Goal: Navigation & Orientation: Find specific page/section

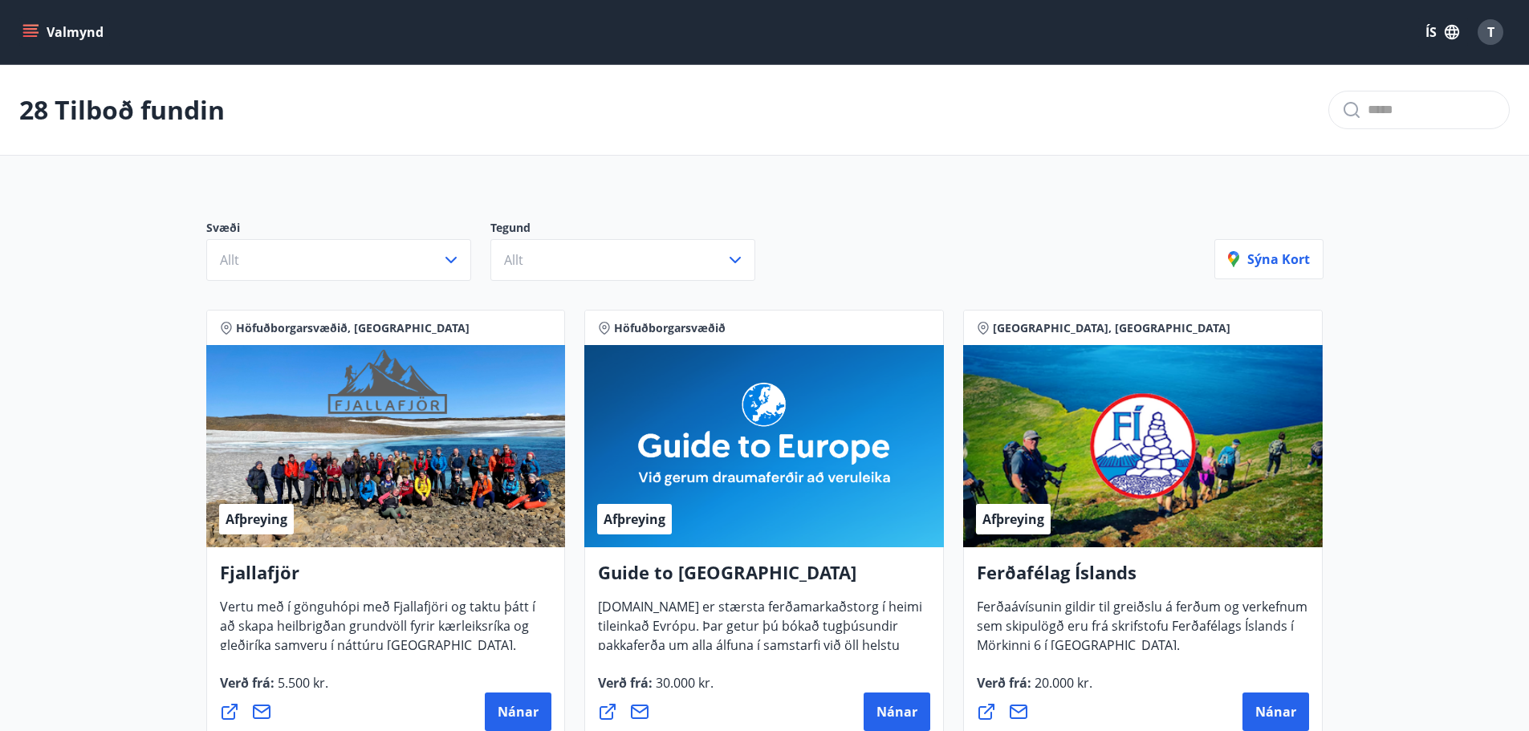
click at [39, 25] on button "Valmynd" at bounding box center [64, 32] width 91 height 29
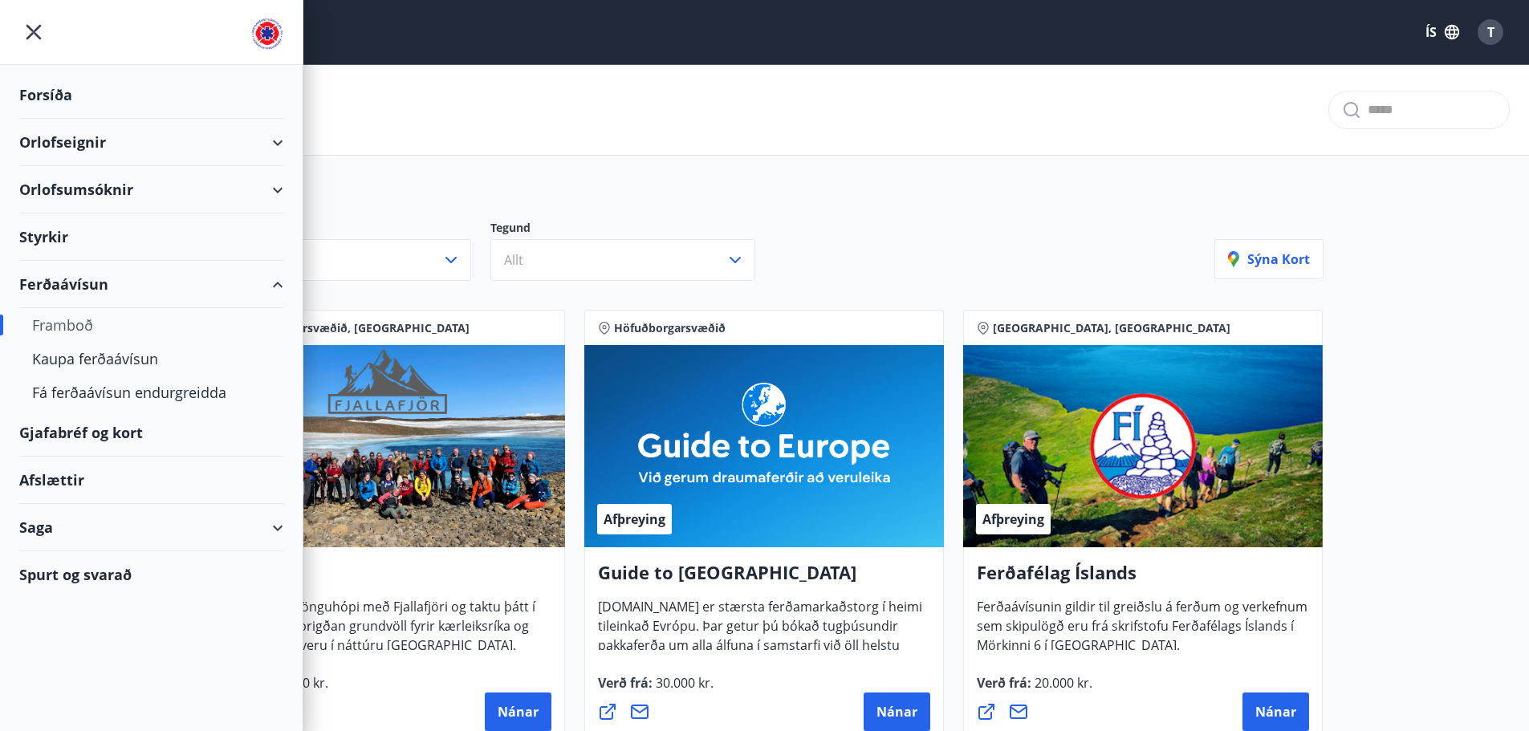
click at [124, 185] on div "Orlofsumsóknir" at bounding box center [151, 189] width 264 height 47
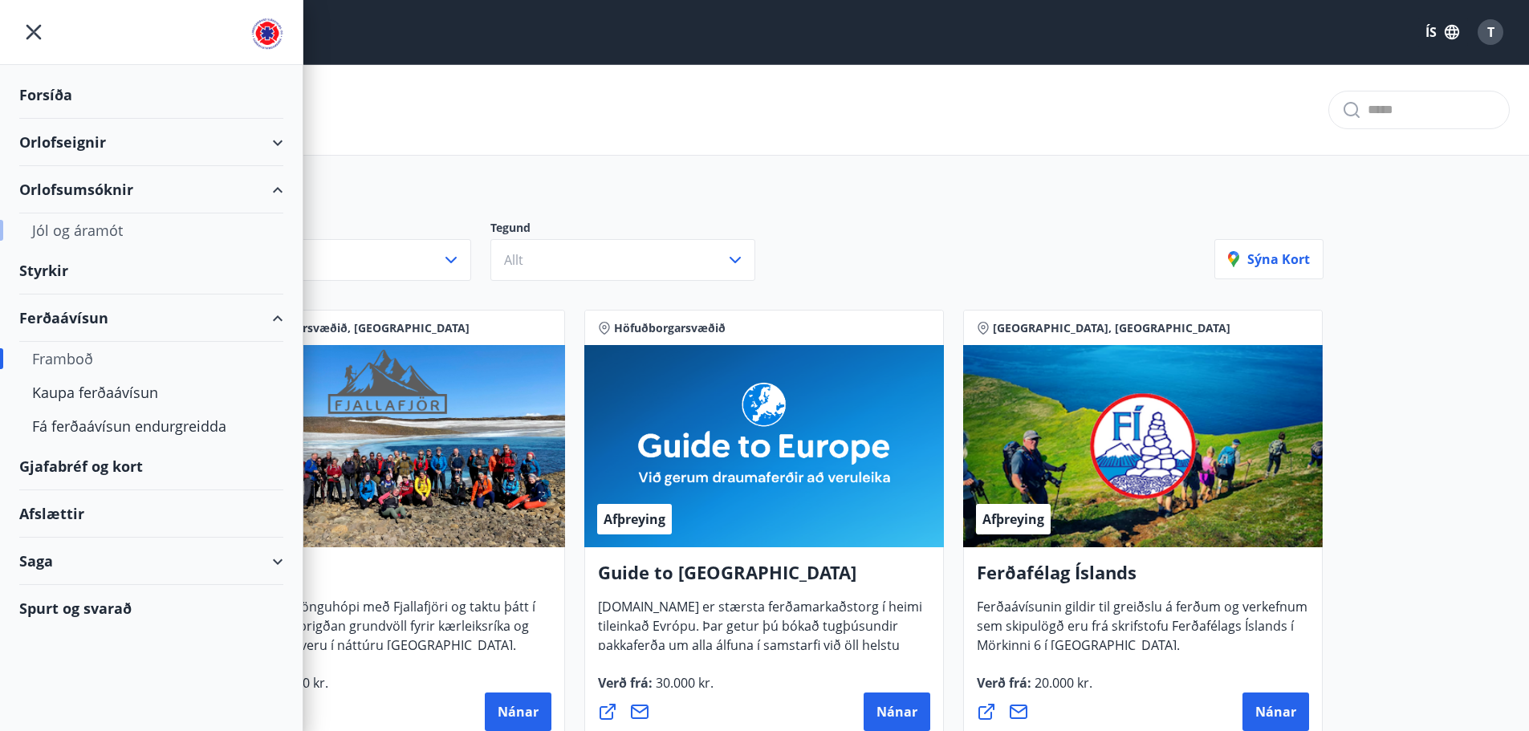
click at [104, 239] on div "Jól og áramót" at bounding box center [151, 230] width 238 height 34
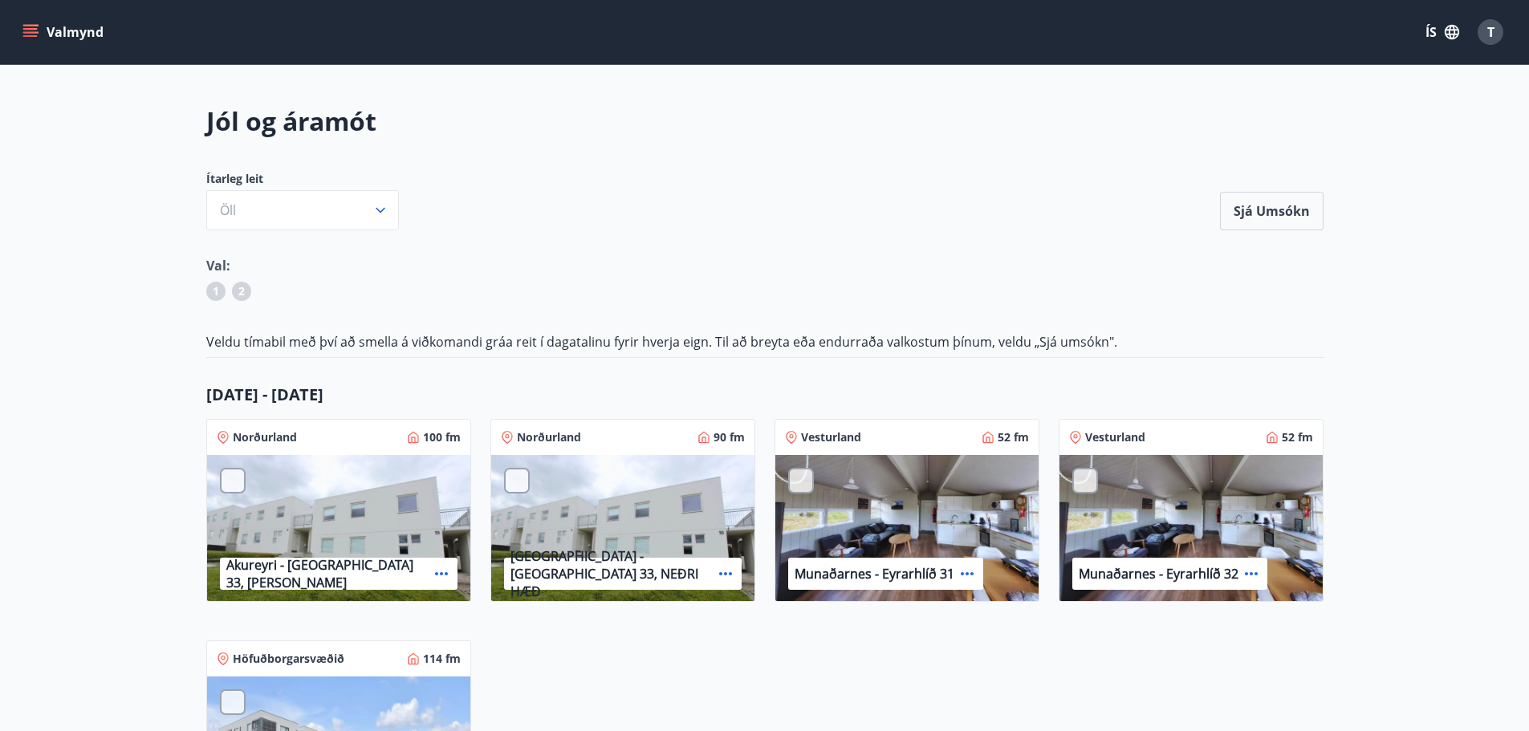
click at [36, 30] on icon "menu" at bounding box center [30, 29] width 14 height 2
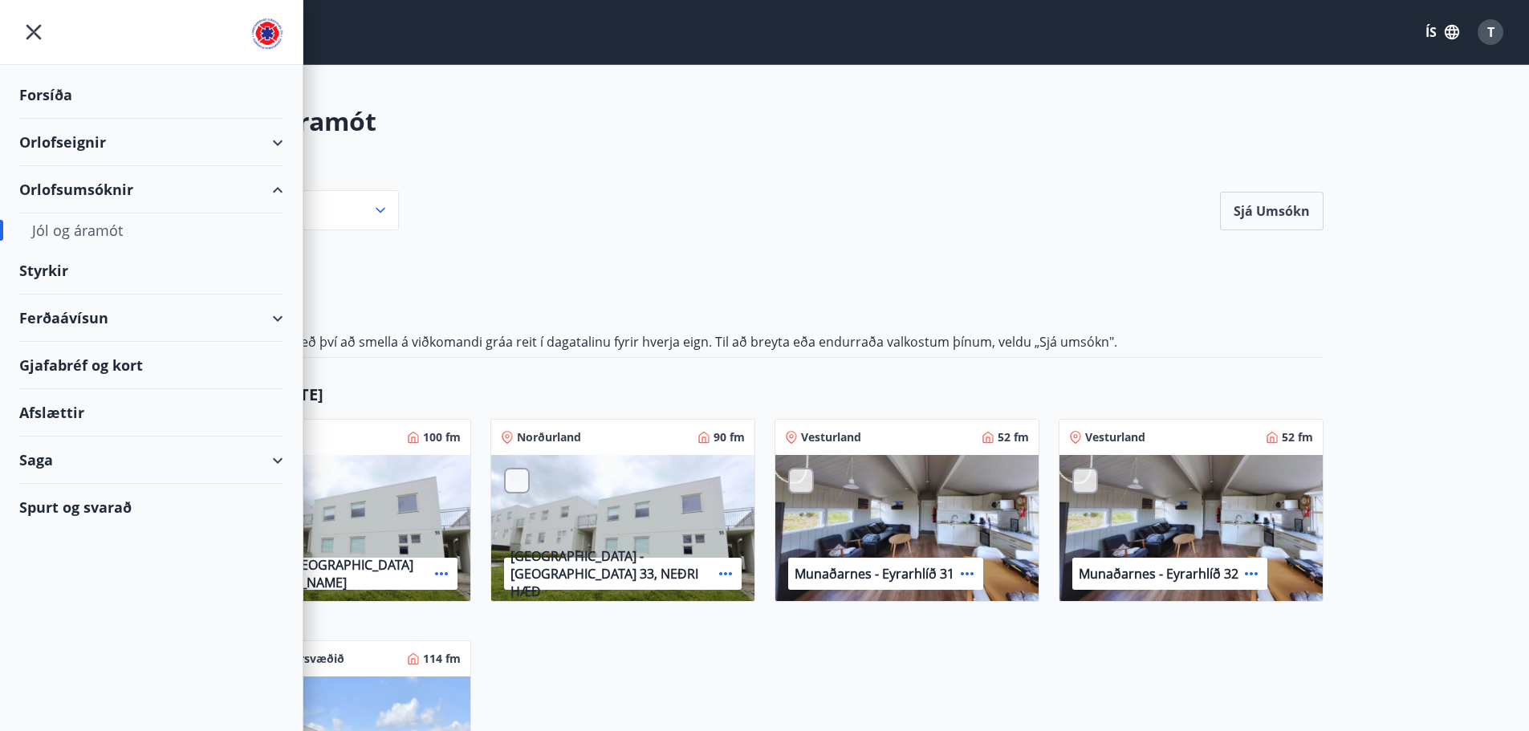
click at [41, 270] on div "Styrkir" at bounding box center [151, 270] width 264 height 47
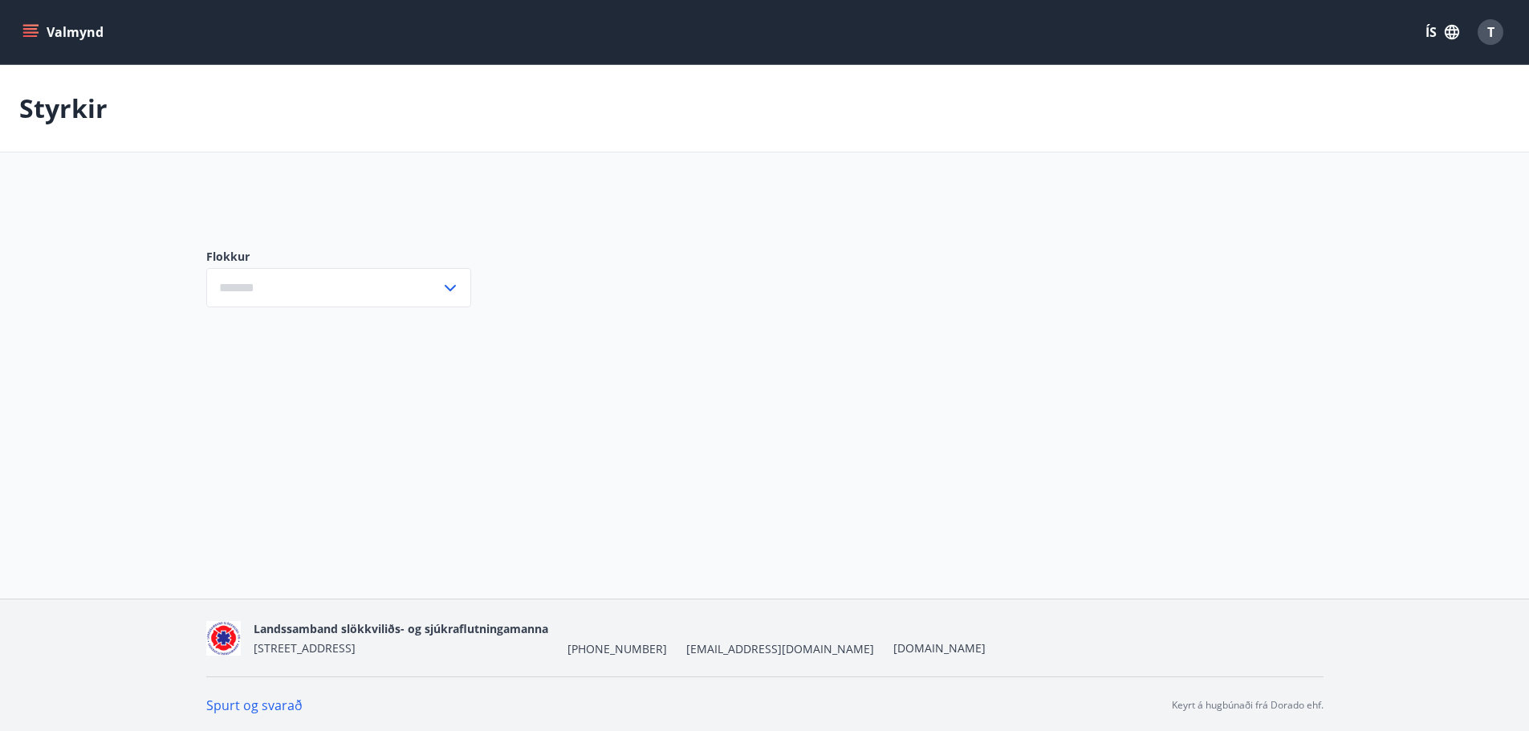
type input "***"
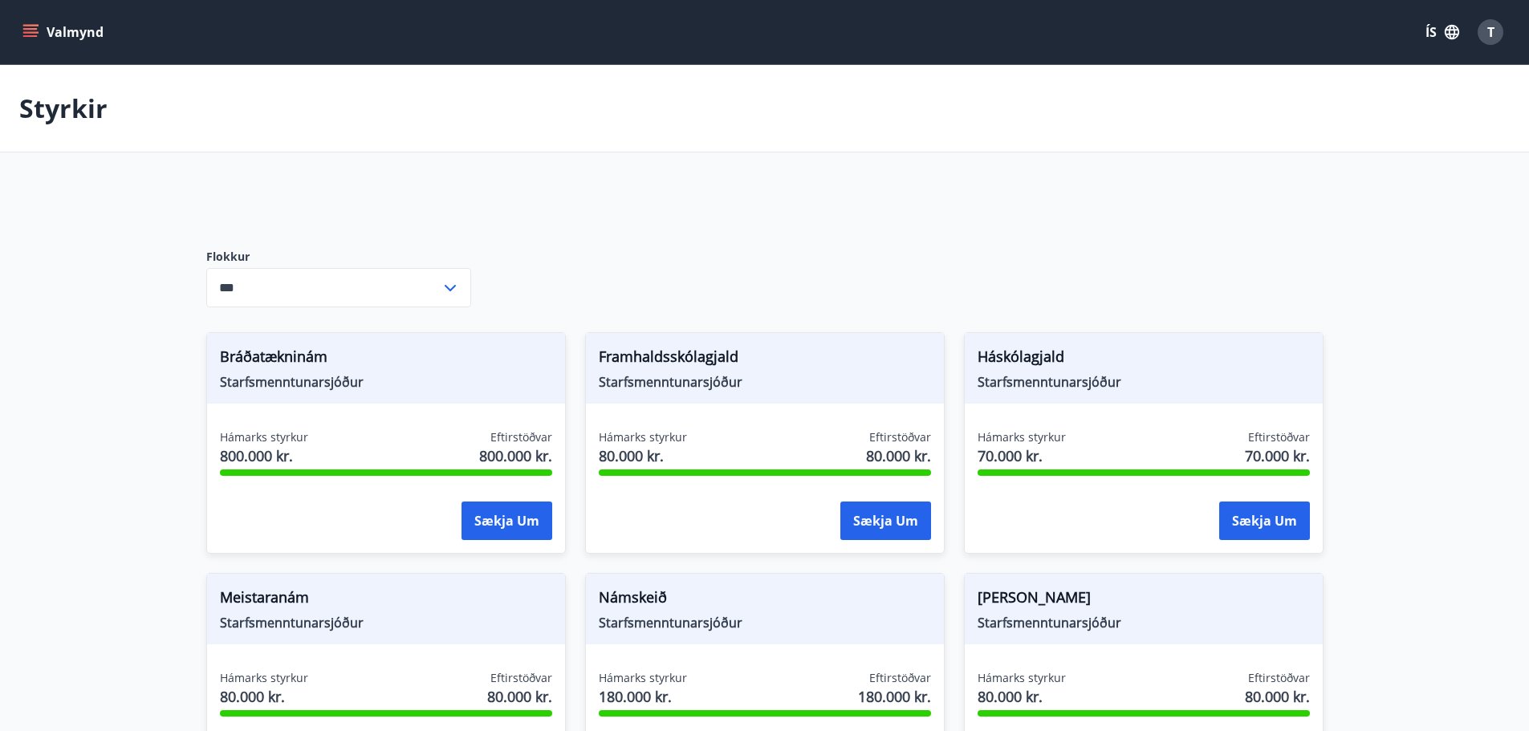
click at [21, 32] on button "Valmynd" at bounding box center [64, 32] width 91 height 29
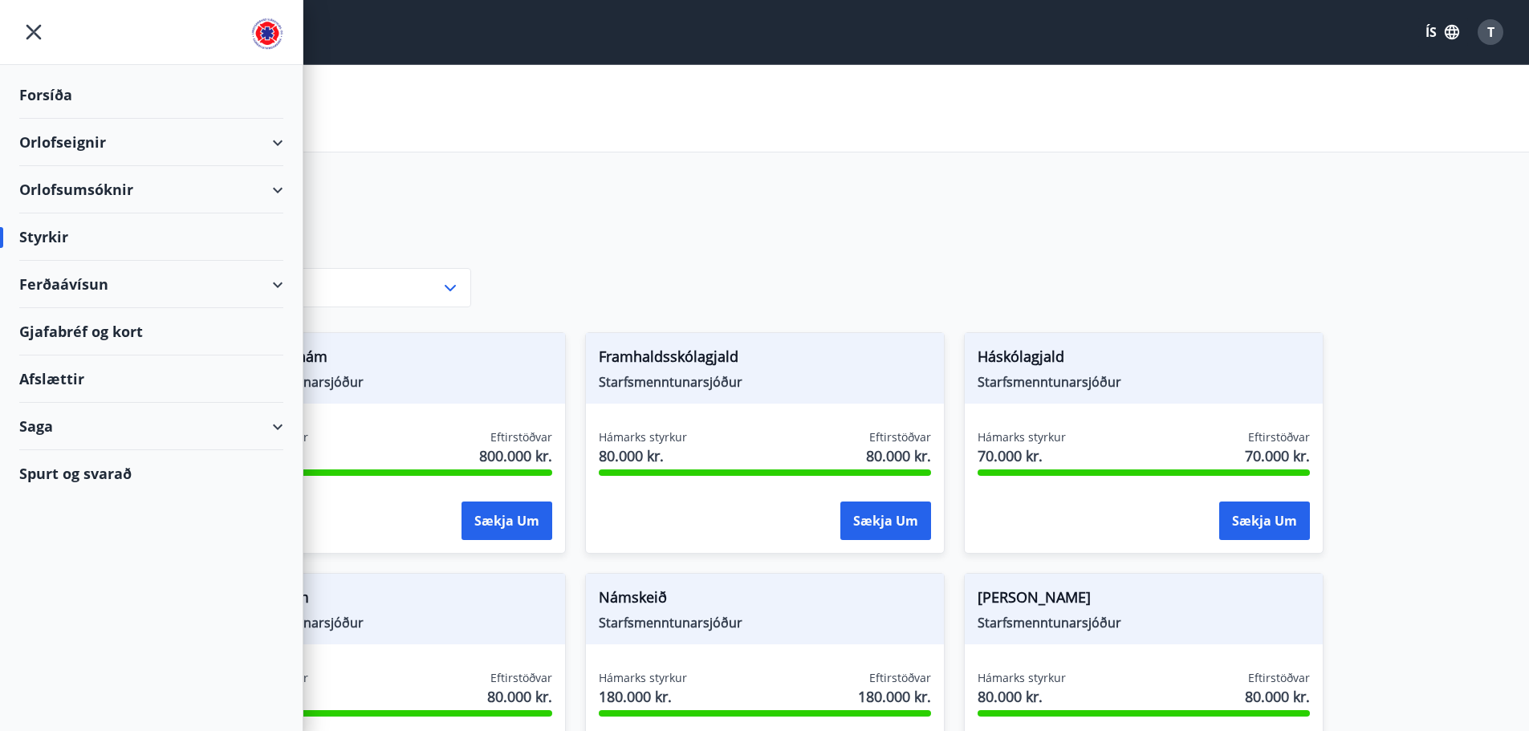
click at [58, 331] on div "Gjafabréf og kort" at bounding box center [151, 331] width 264 height 47
click at [37, 432] on div "Saga" at bounding box center [151, 426] width 264 height 47
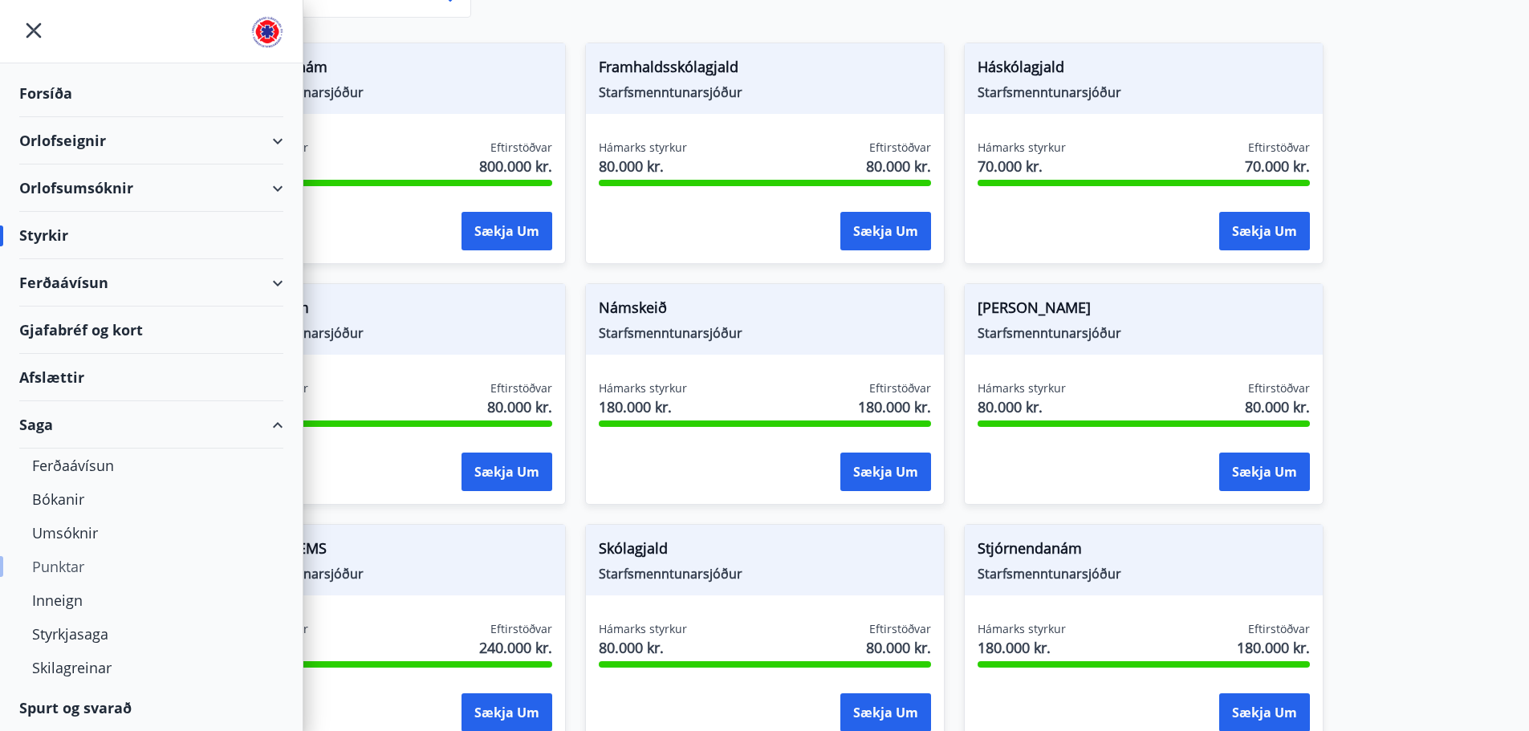
scroll to position [321, 0]
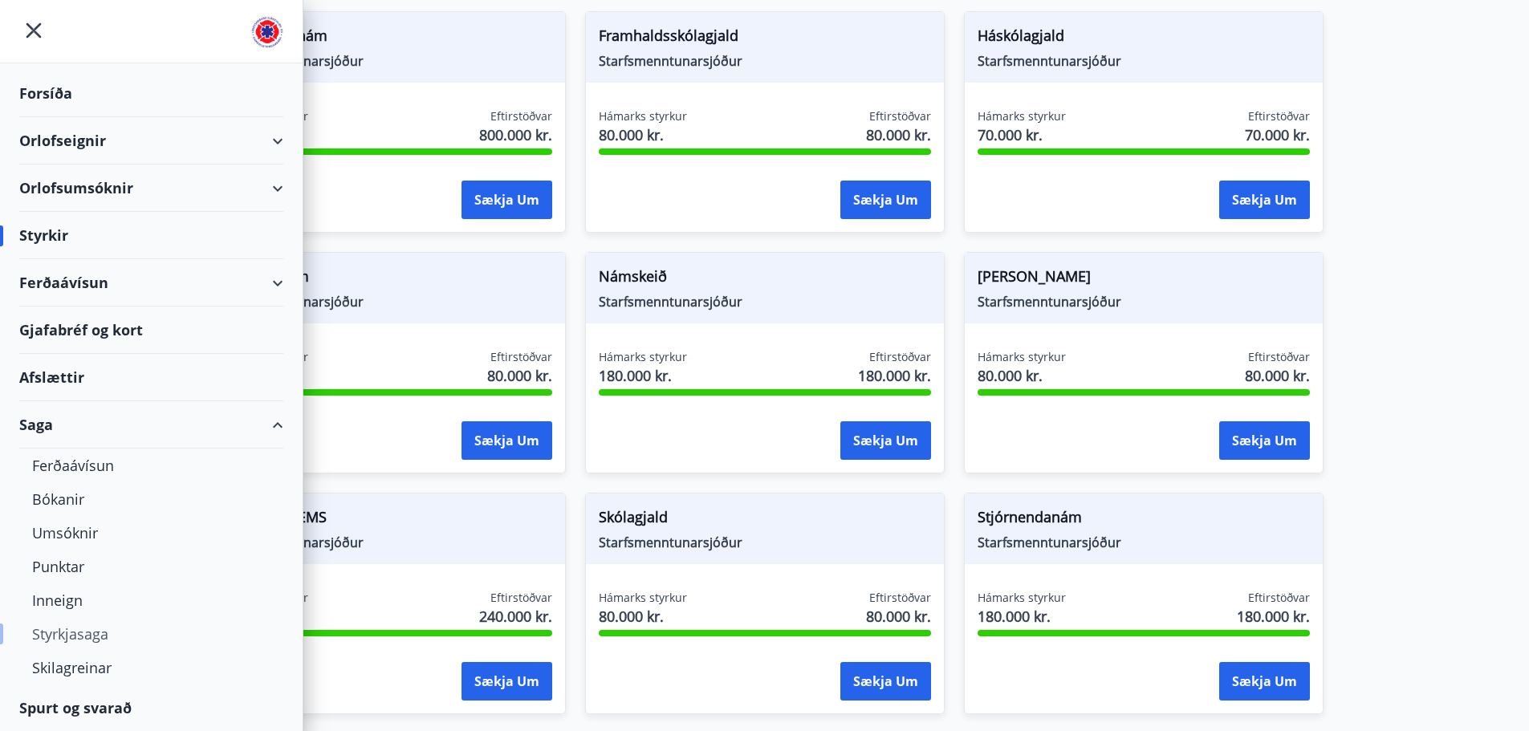
click at [97, 636] on div "Styrkjasaga" at bounding box center [151, 634] width 238 height 34
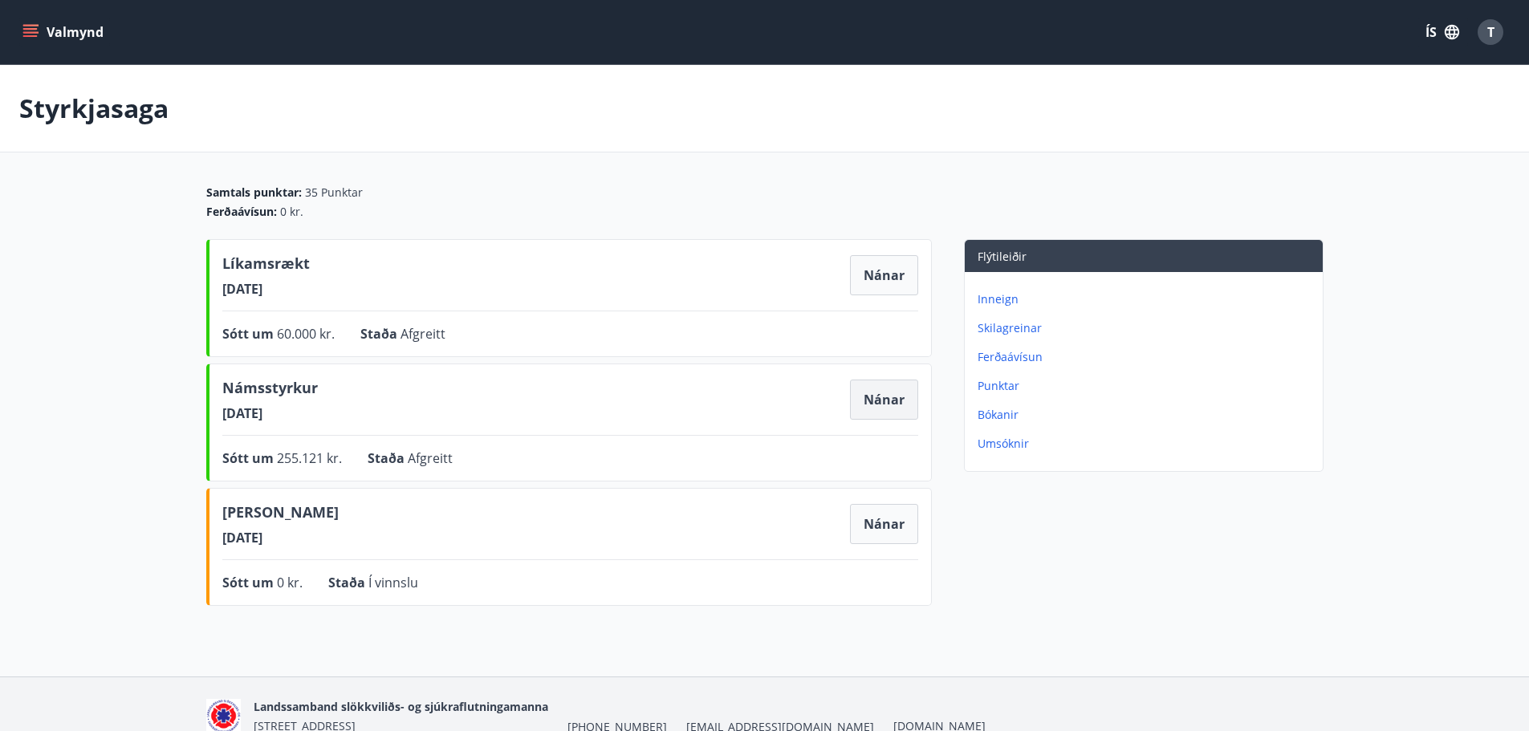
click at [901, 396] on button "Nánar" at bounding box center [884, 400] width 68 height 40
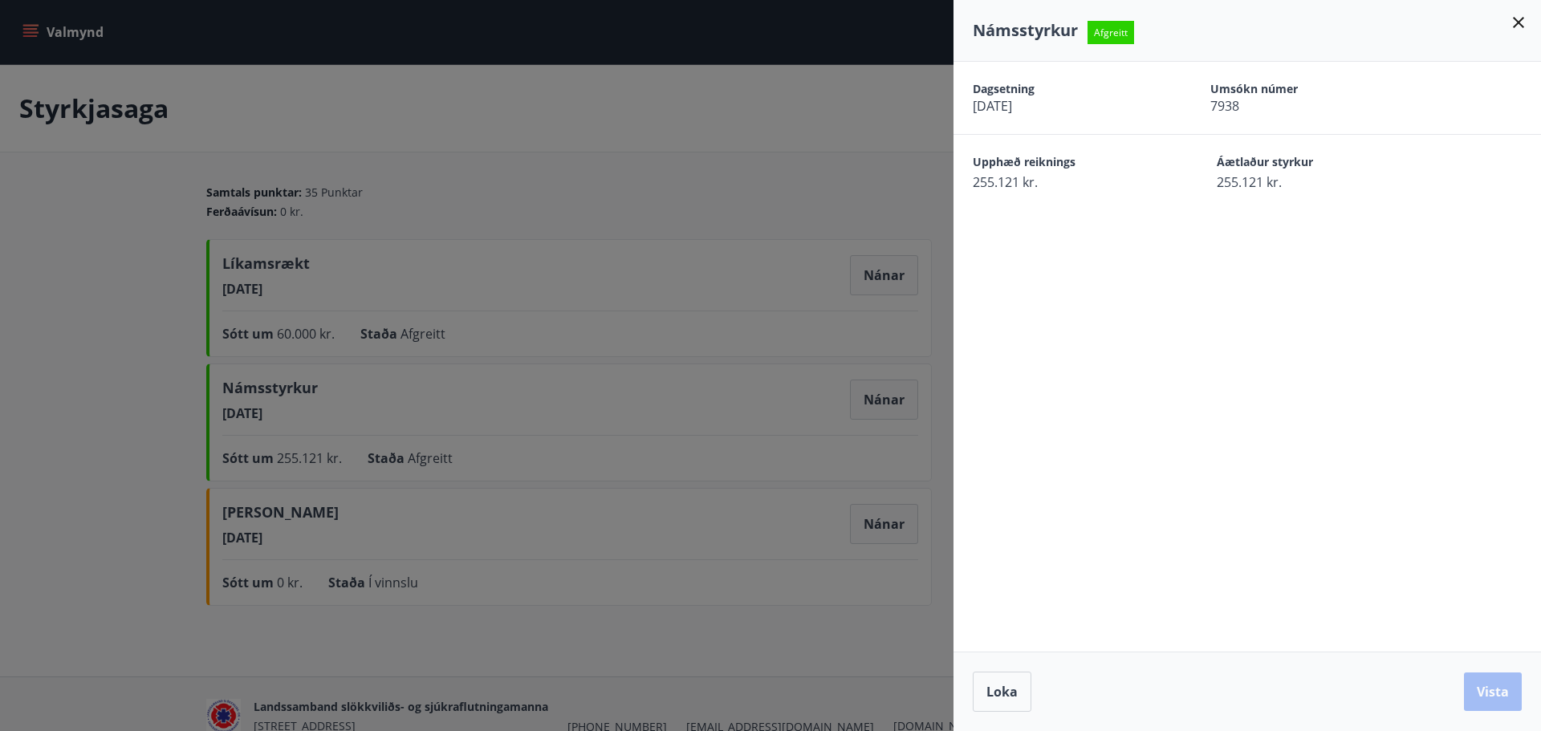
click at [910, 176] on div at bounding box center [770, 365] width 1541 height 731
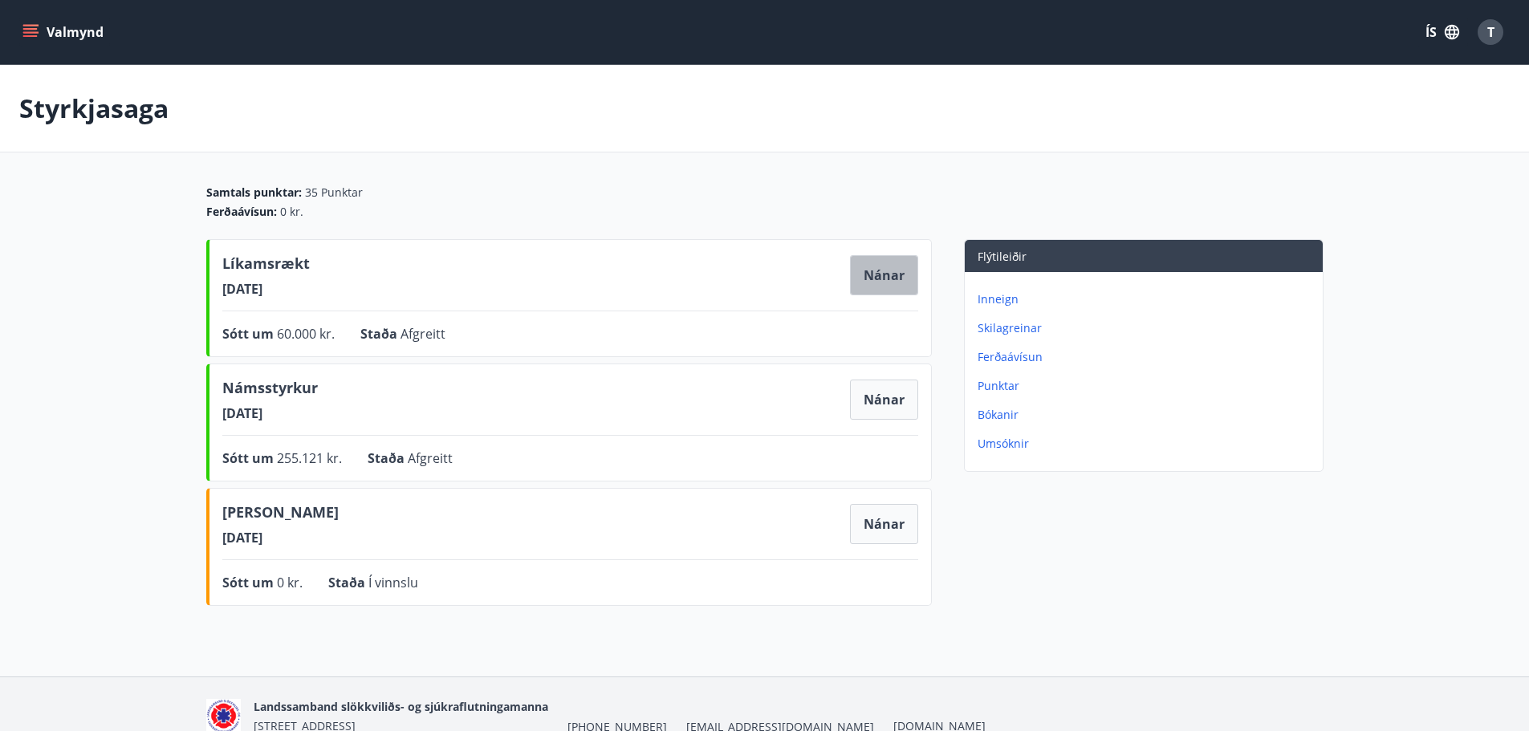
click at [884, 284] on button "Nánar" at bounding box center [884, 275] width 68 height 40
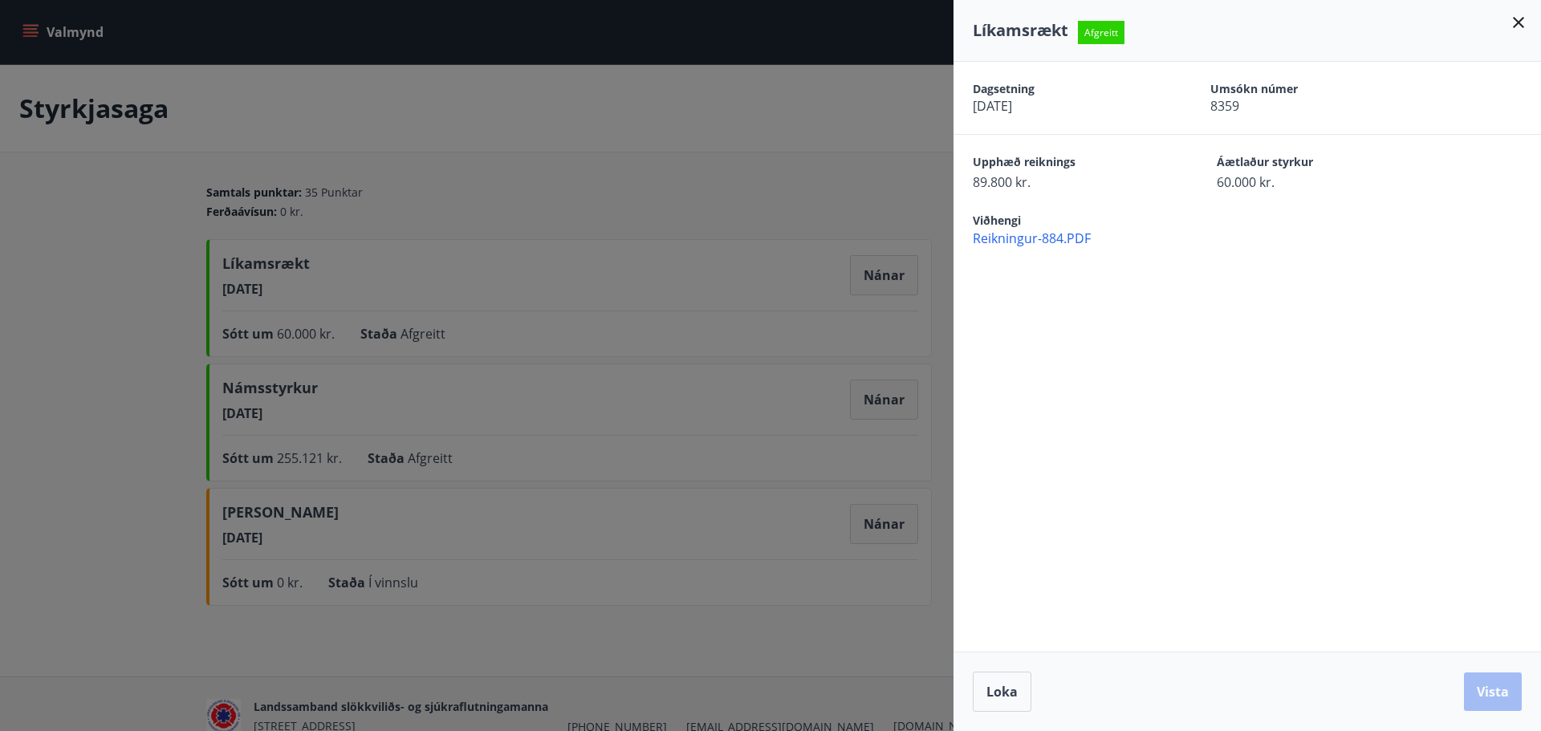
click at [1027, 240] on span "Reikningur-884.PDF" at bounding box center [1257, 239] width 568 height 18
click at [1513, 20] on icon at bounding box center [1518, 22] width 19 height 19
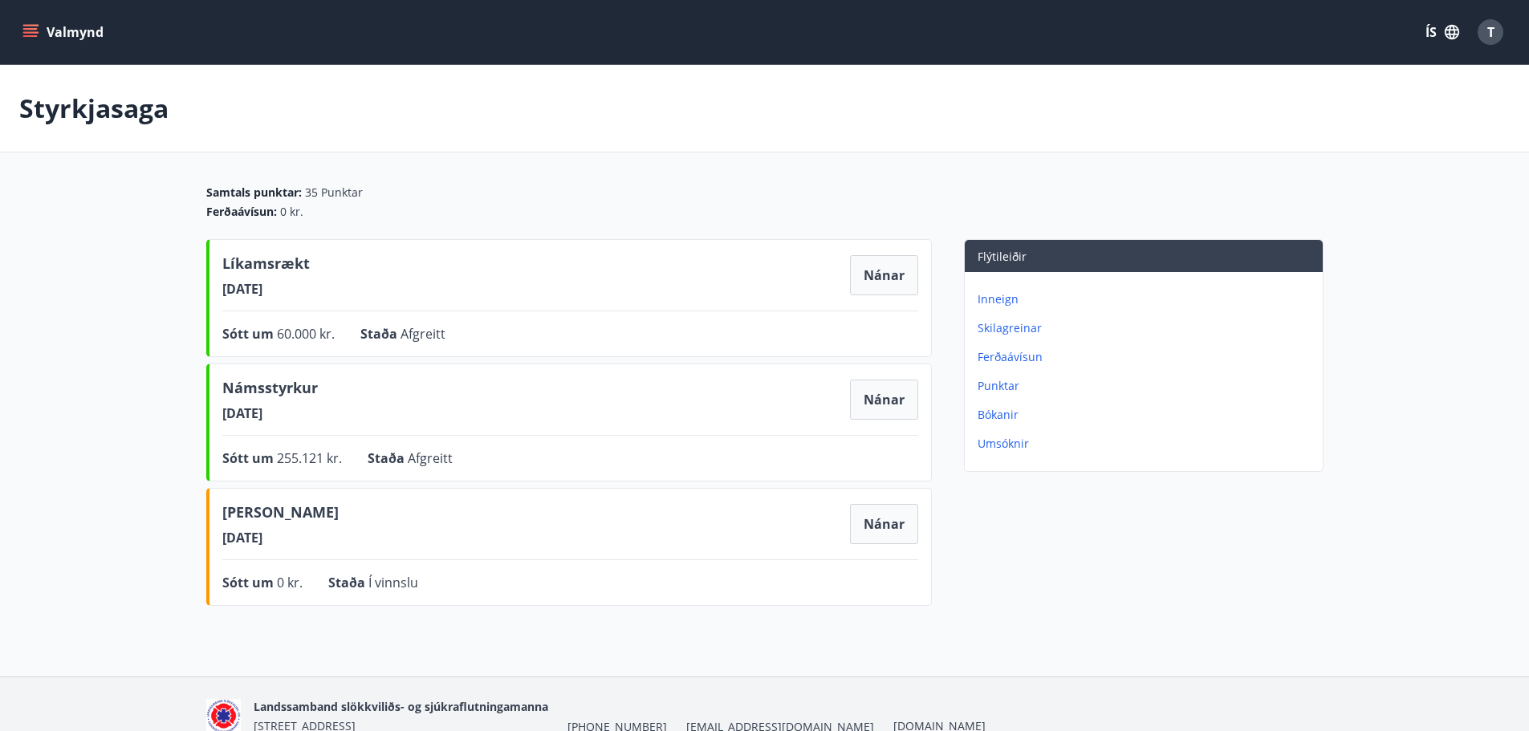
scroll to position [2, 0]
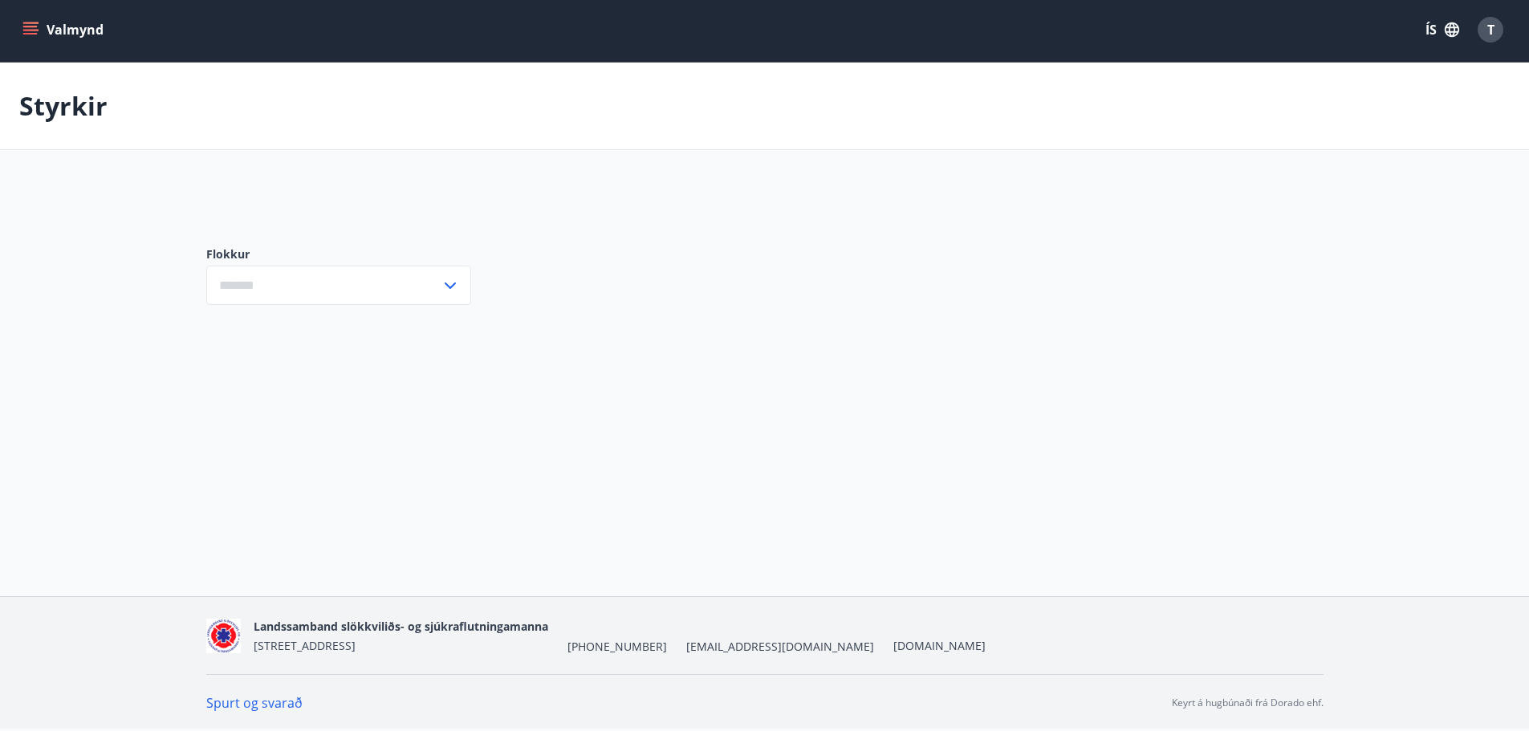
type input "***"
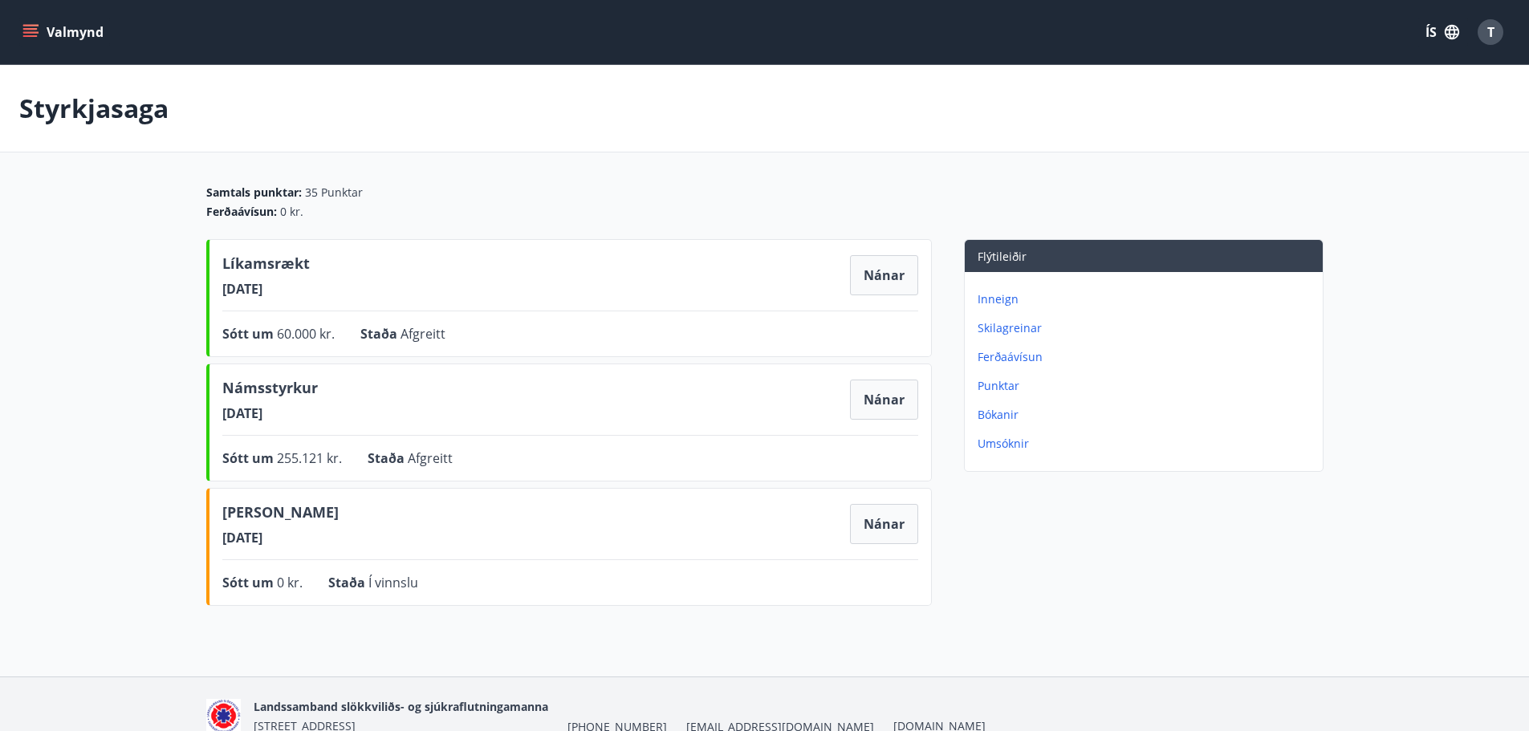
click at [1012, 323] on p "Skilagreinar" at bounding box center [1146, 328] width 339 height 16
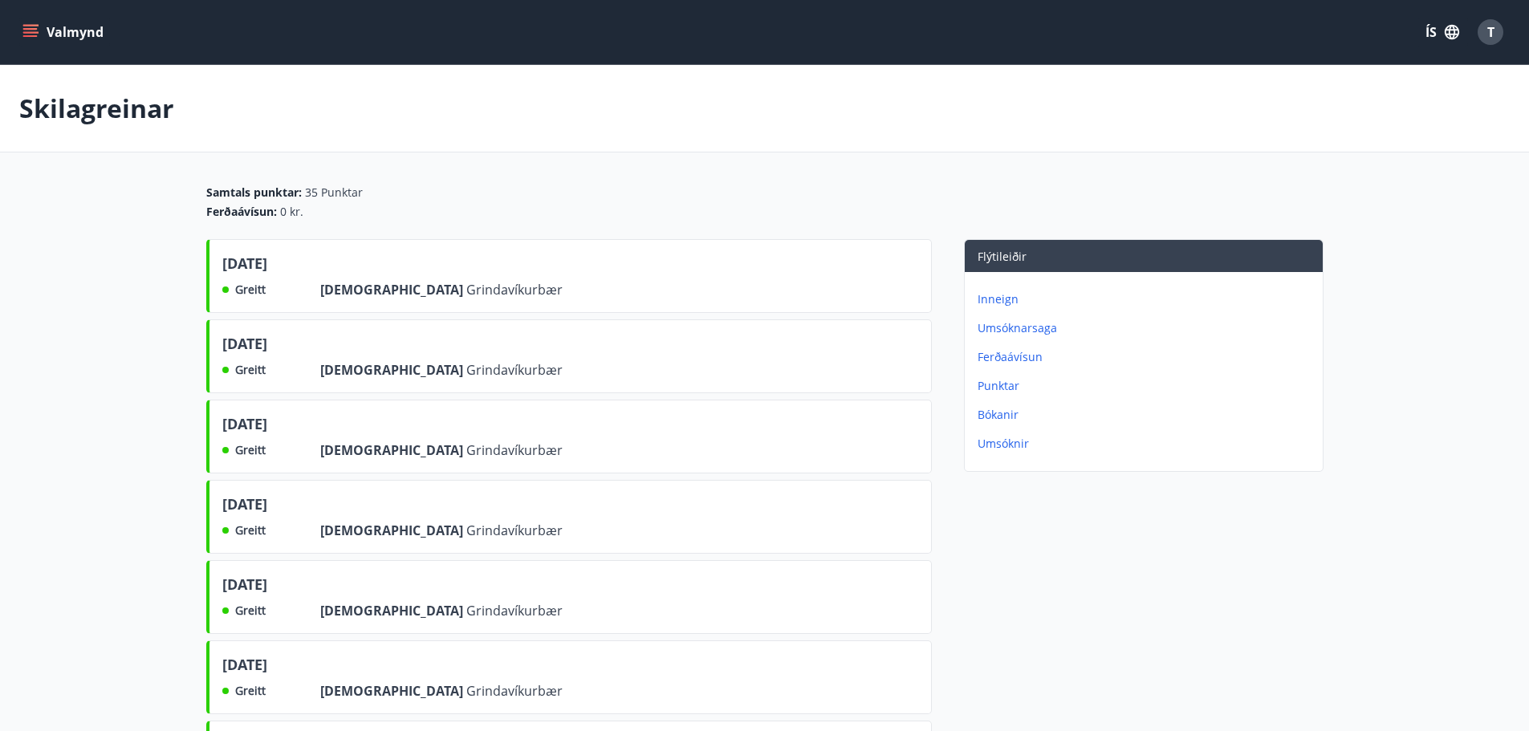
click at [242, 280] on div "Greitt" at bounding box center [258, 289] width 72 height 19
drag, startPoint x: 380, startPoint y: 298, endPoint x: 522, endPoint y: 280, distance: 143.1
click at [466, 298] on span "Grindavíkurbær" at bounding box center [514, 290] width 96 height 18
click at [1015, 412] on p "Bókanir" at bounding box center [1146, 415] width 339 height 16
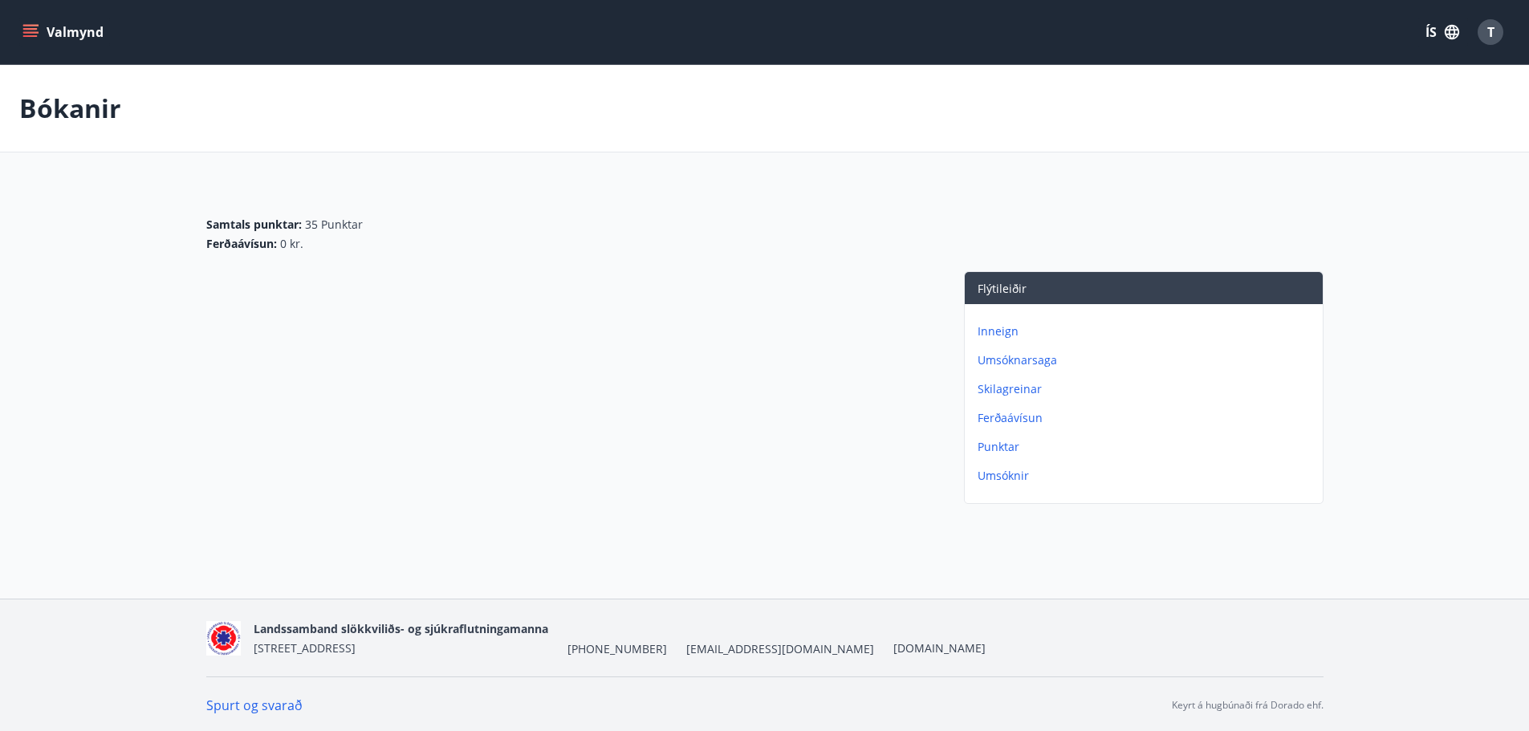
click at [980, 478] on p "Umsóknir" at bounding box center [1146, 476] width 339 height 16
click at [1004, 421] on p "Ferðaávísun" at bounding box center [1146, 418] width 339 height 16
click at [1016, 389] on p "Skilagreinar" at bounding box center [1146, 389] width 339 height 16
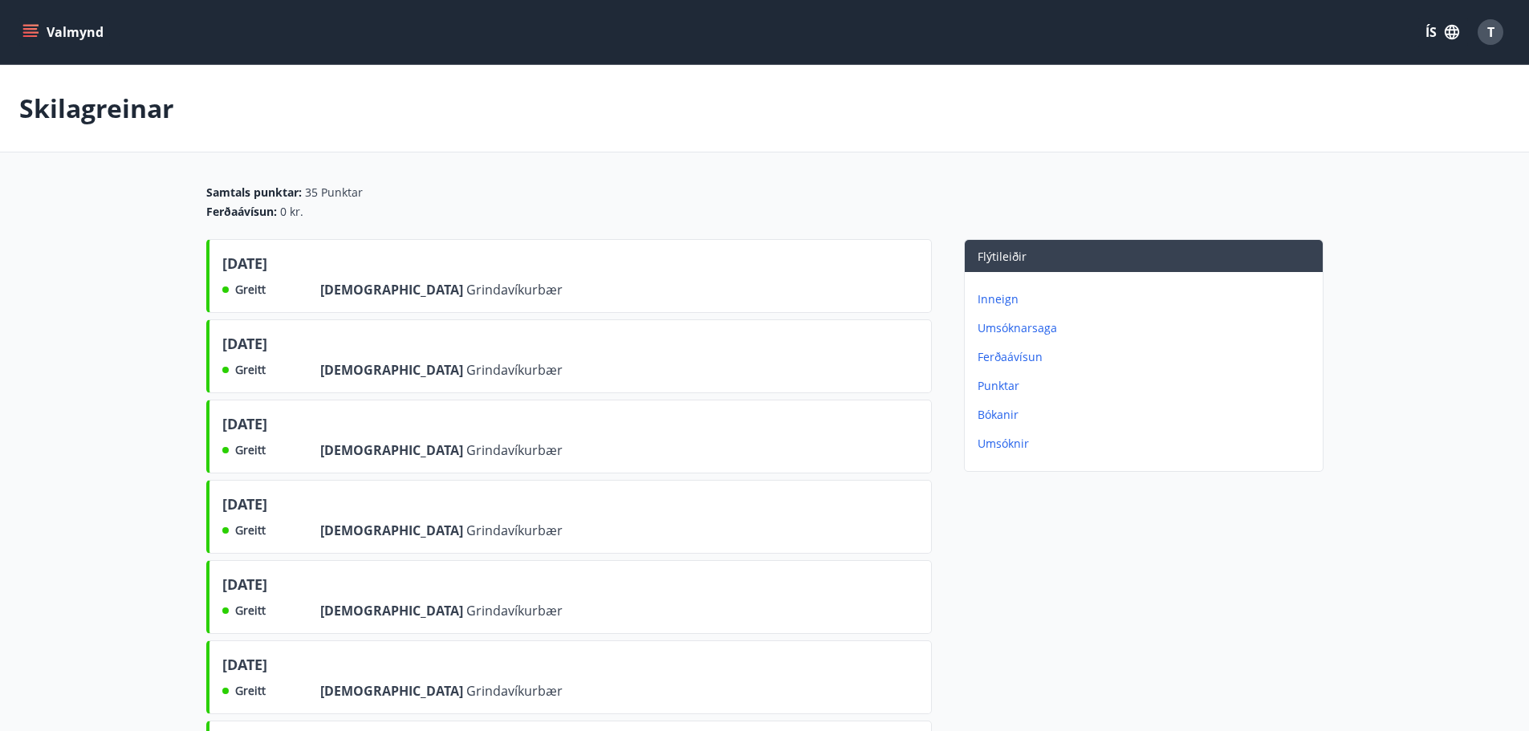
click at [1016, 322] on p "Umsóknarsaga" at bounding box center [1146, 328] width 339 height 16
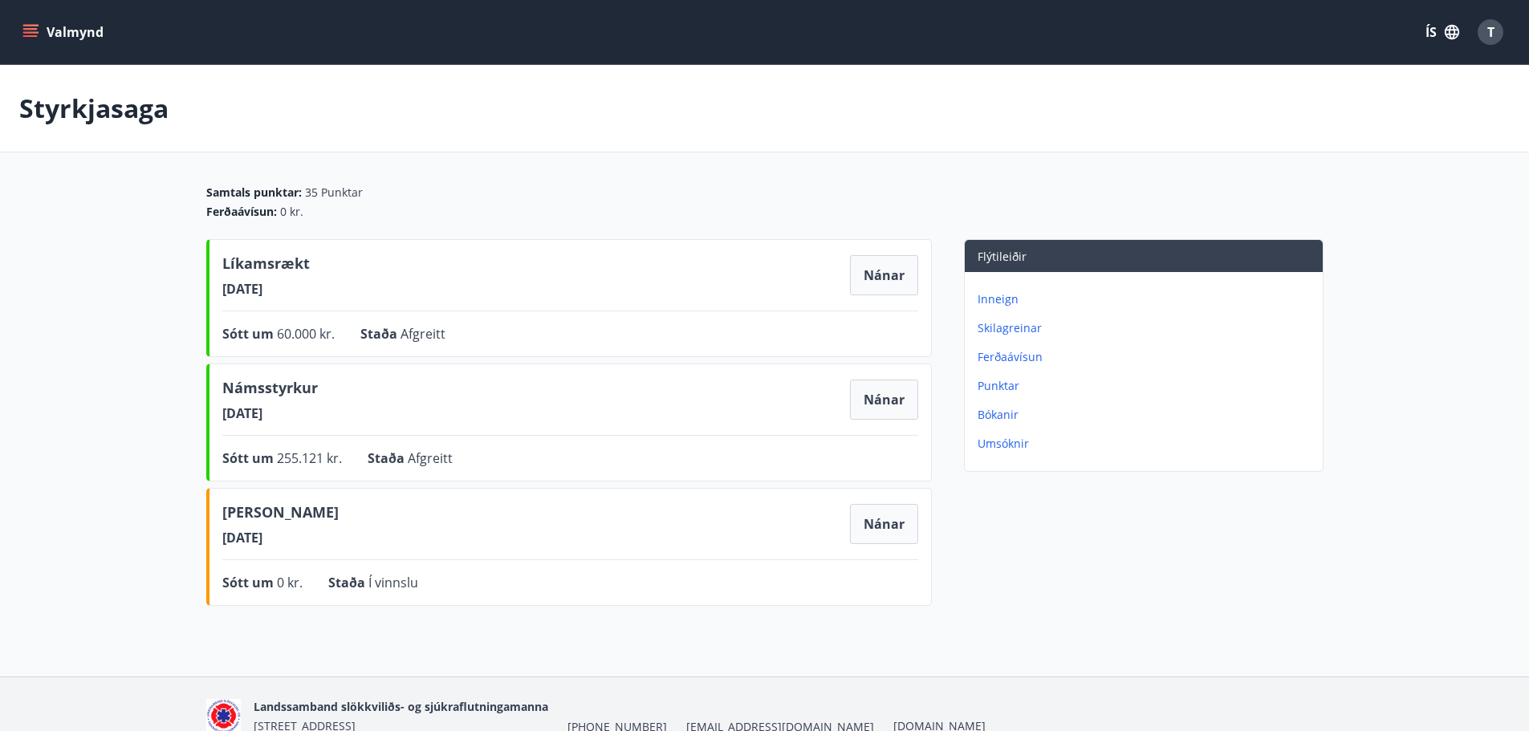
click at [993, 303] on p "Inneign" at bounding box center [1146, 299] width 339 height 16
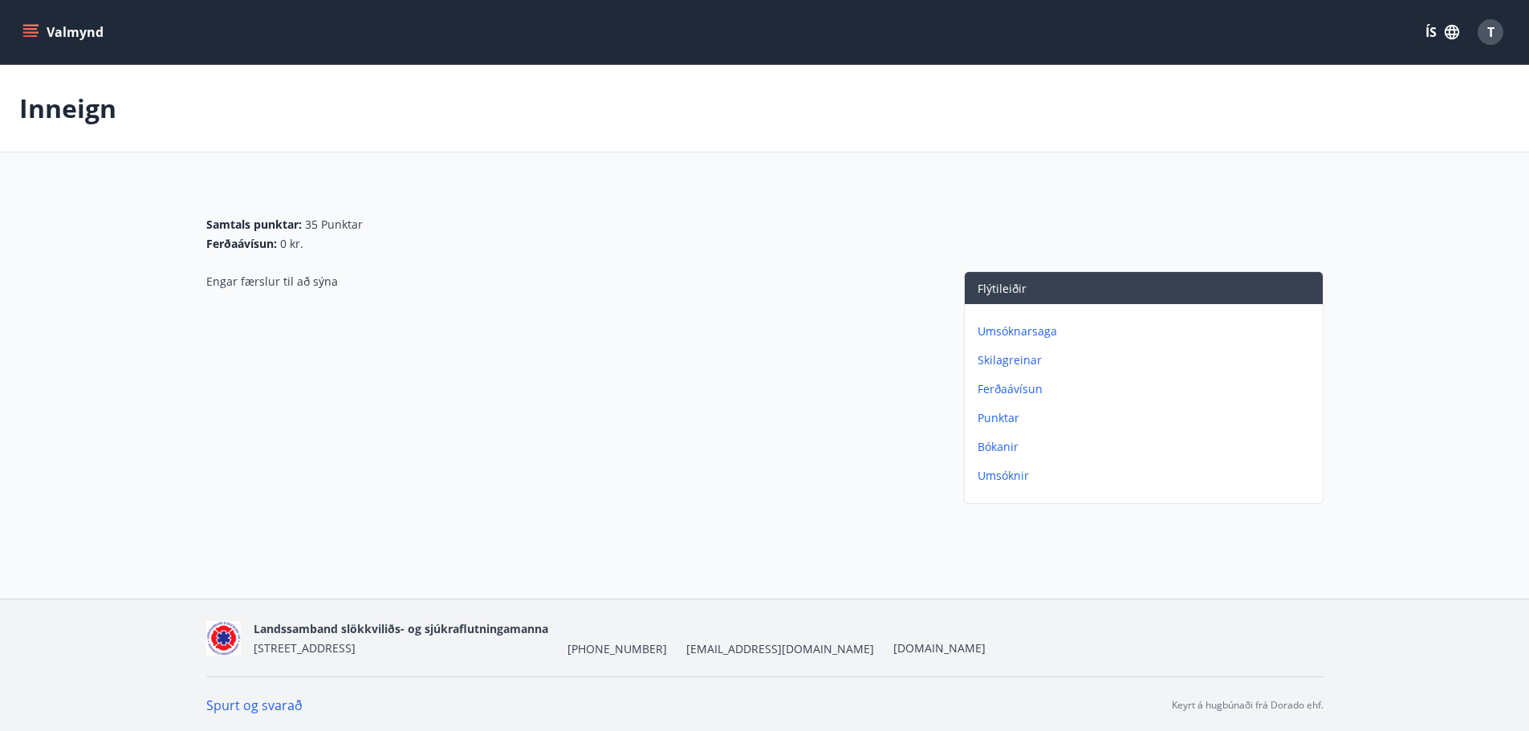
click at [34, 34] on icon "menu" at bounding box center [30, 32] width 16 height 16
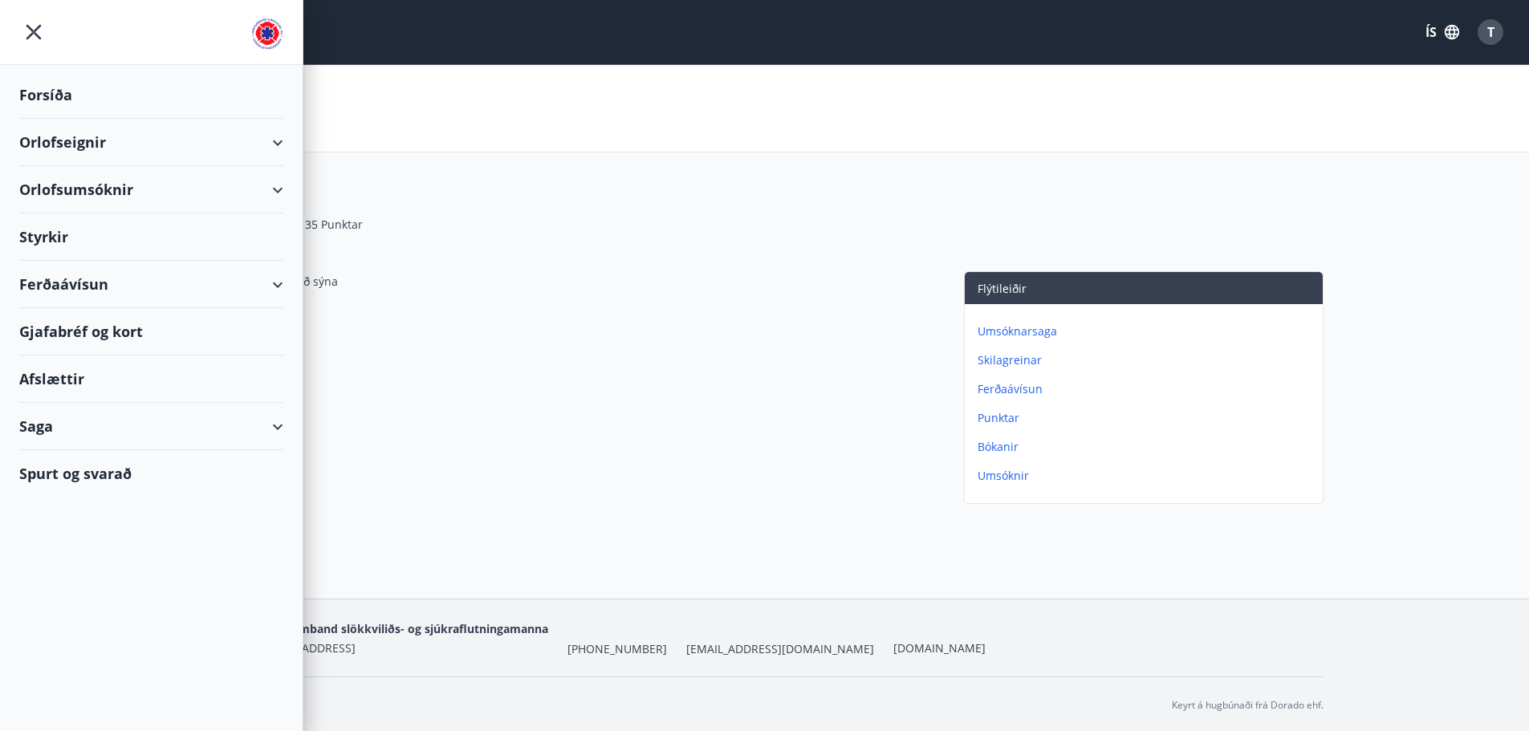
click at [75, 473] on div "Spurt og svarað" at bounding box center [151, 473] width 264 height 47
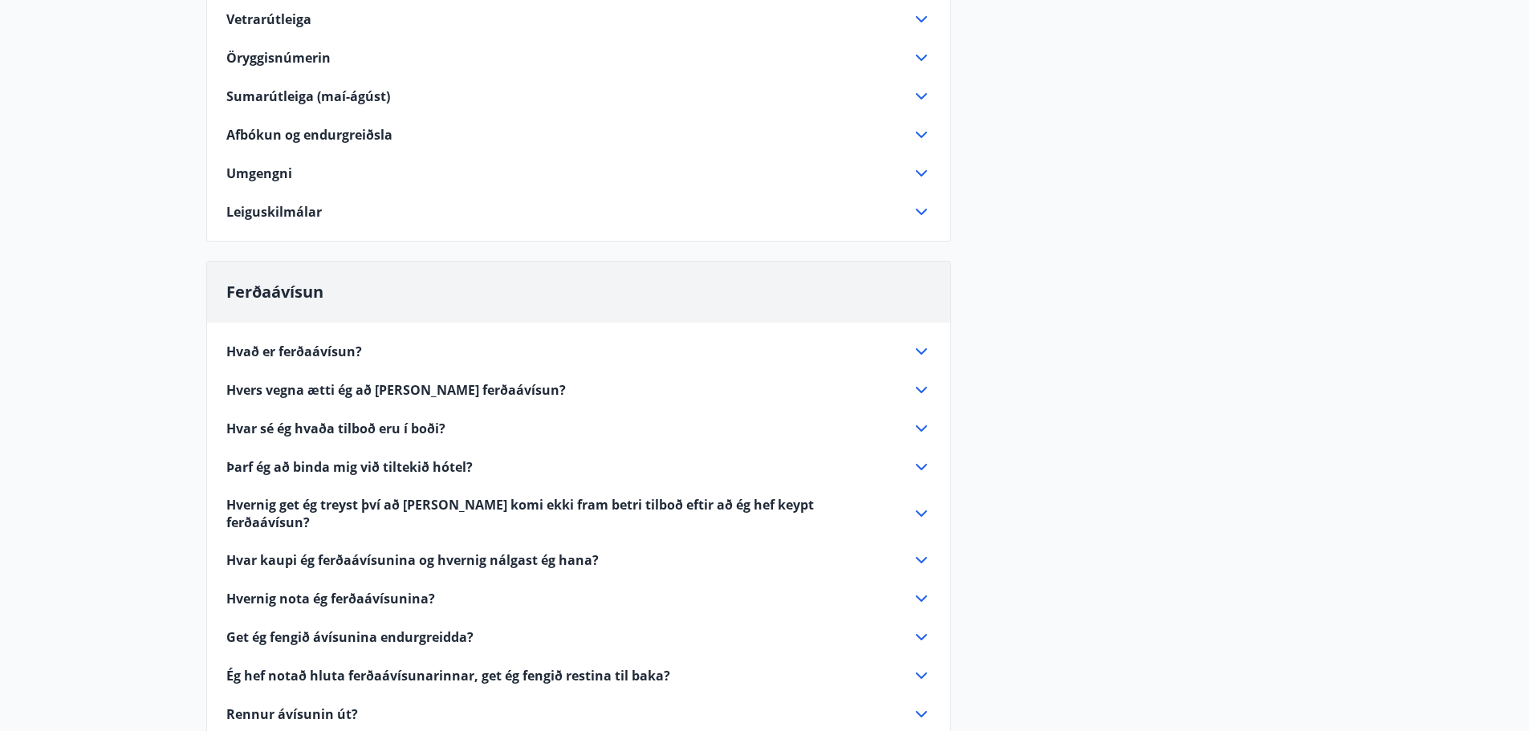
scroll to position [285, 0]
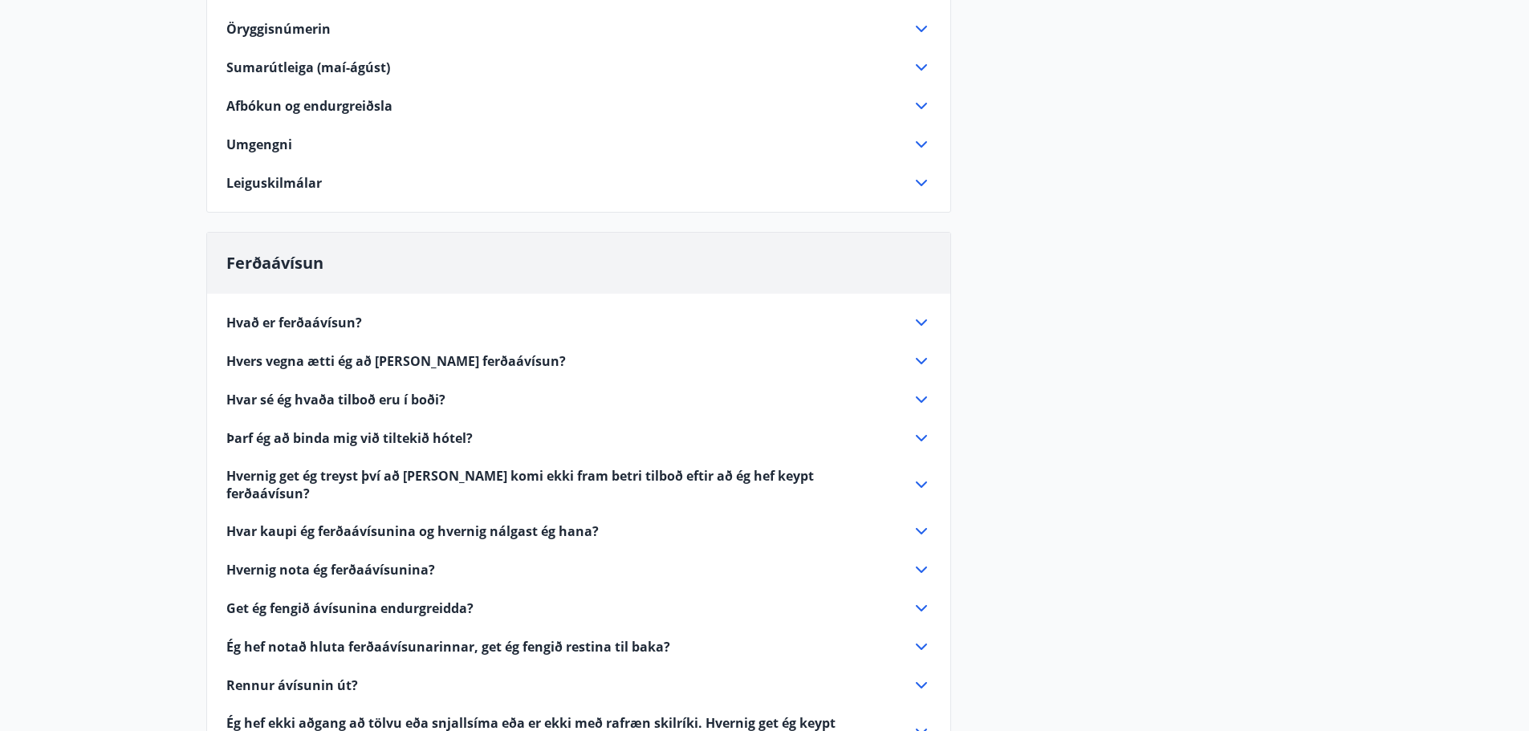
click at [129, 429] on main "Spurt og Svarað Orlofseignir Vetrarútleiga Flest húsa okkar eru til útleigu að …" at bounding box center [764, 284] width 1529 height 1009
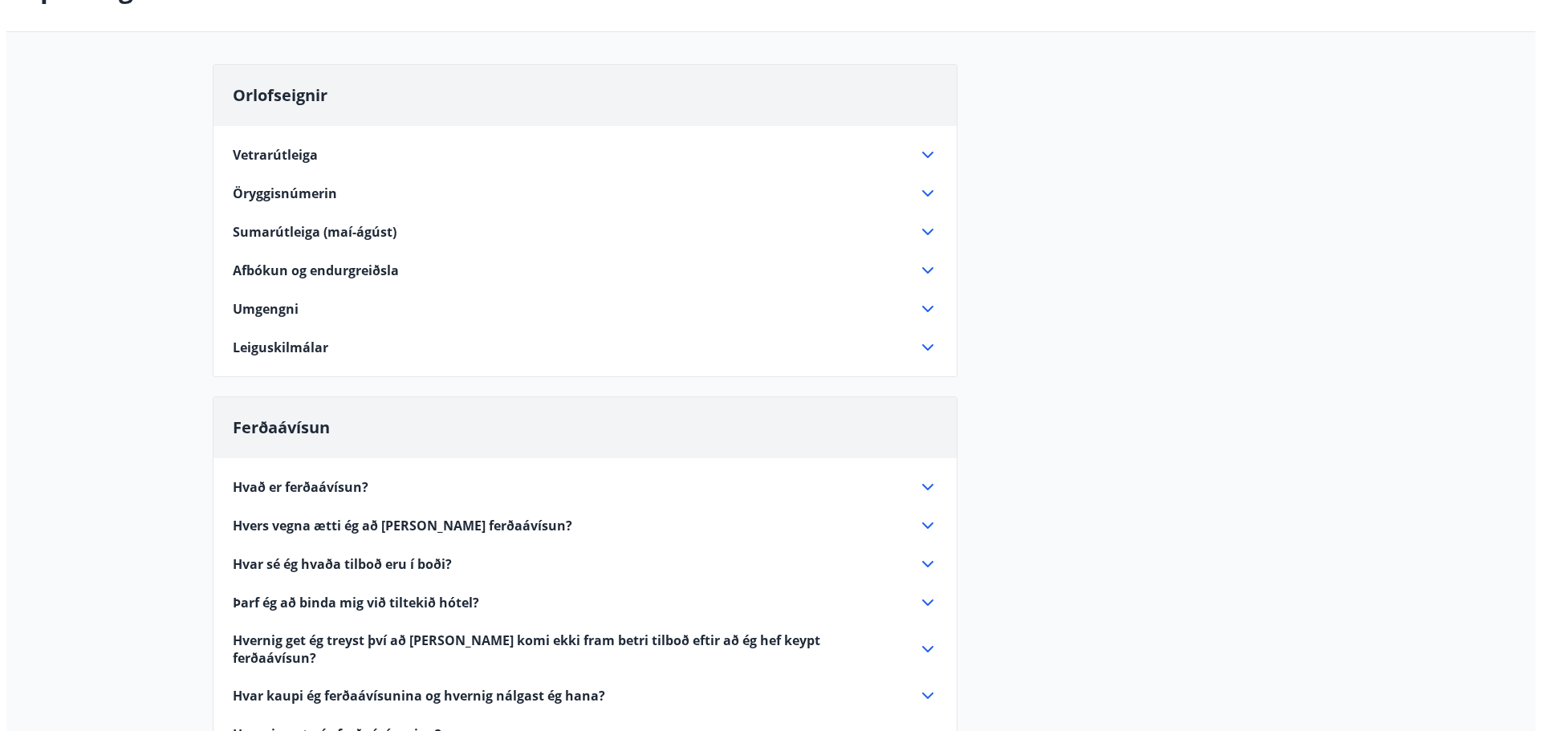
scroll to position [0, 0]
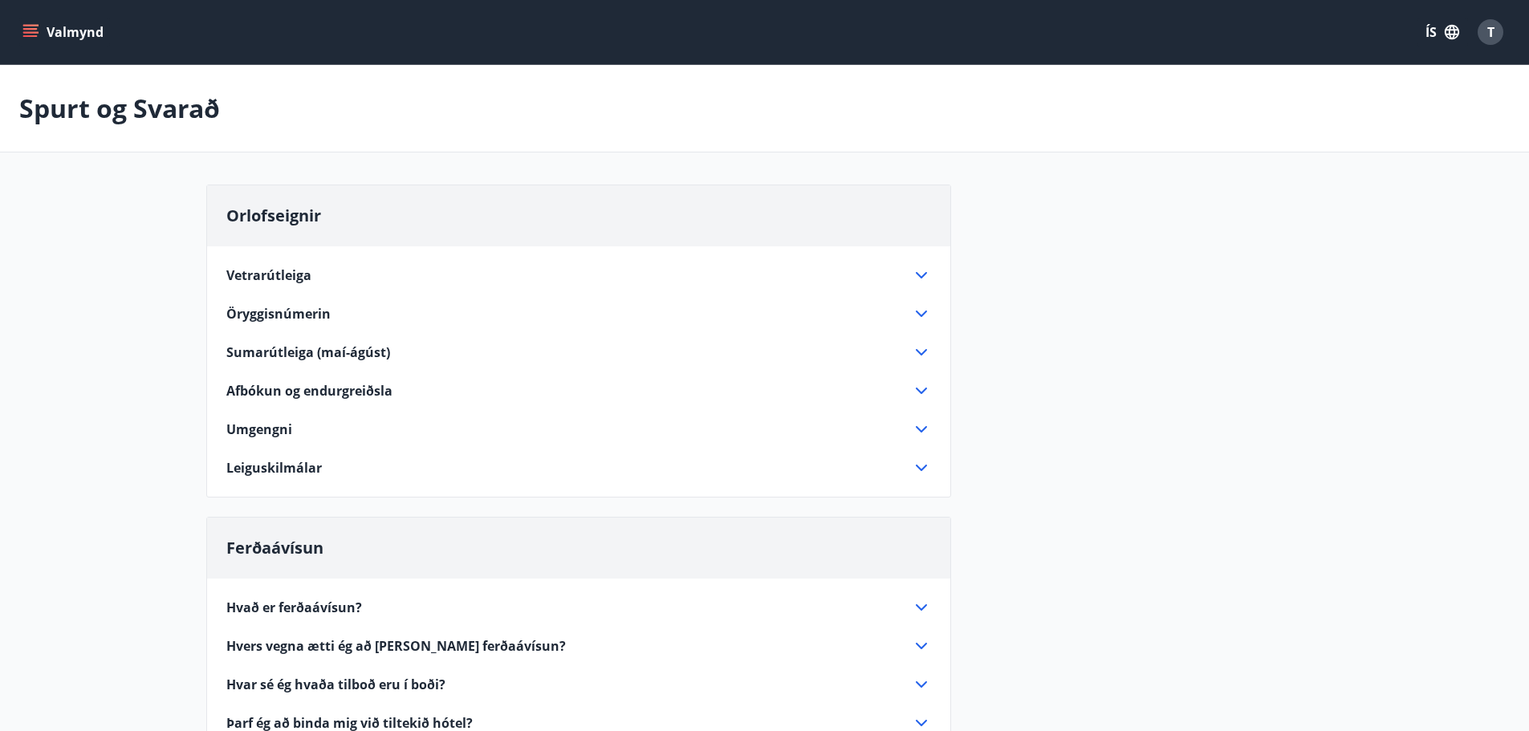
click at [1489, 30] on span "T" at bounding box center [1490, 32] width 7 height 18
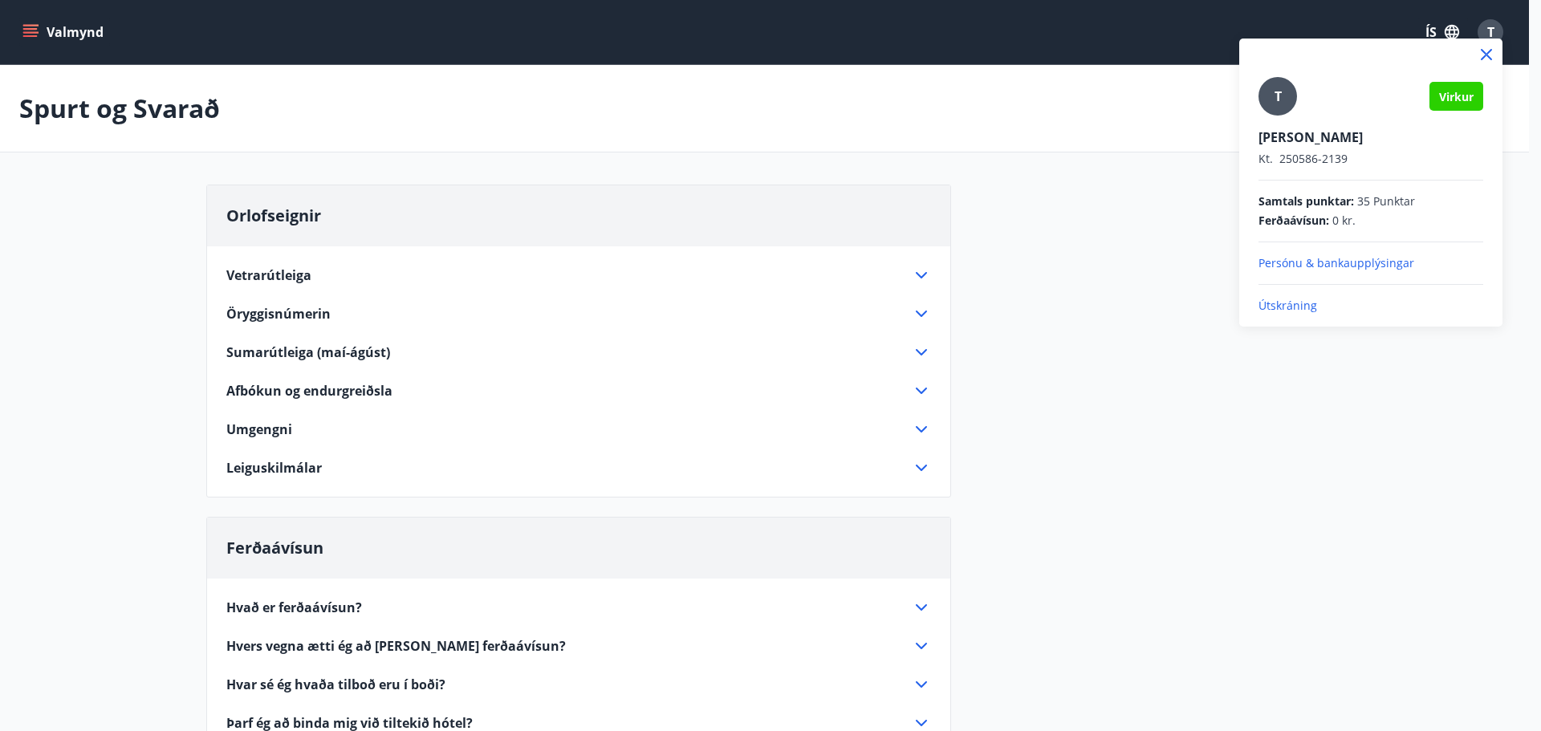
click at [1286, 309] on p "Útskráning" at bounding box center [1370, 306] width 225 height 16
